Goal: Task Accomplishment & Management: Manage account settings

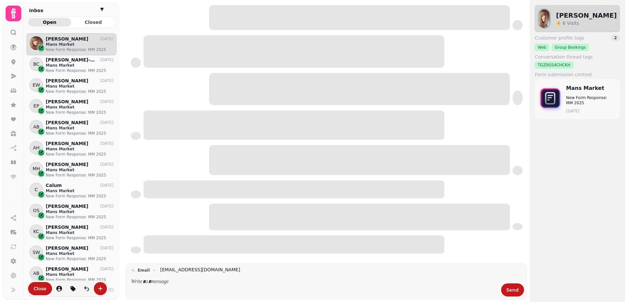
scroll to position [258, 85]
